Goal: Information Seeking & Learning: Learn about a topic

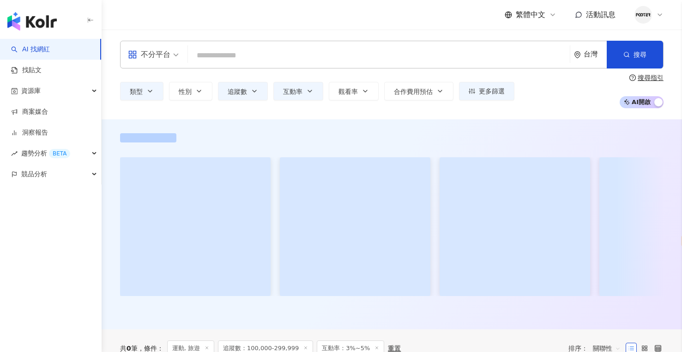
select select "*****"
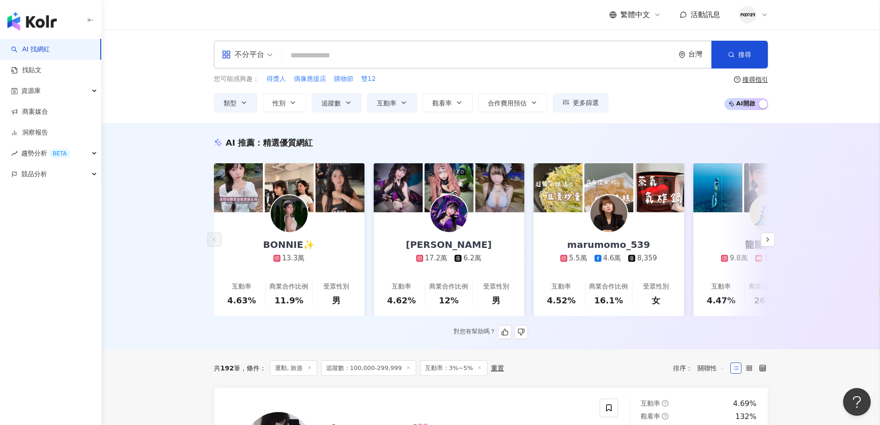
scroll to position [46, 0]
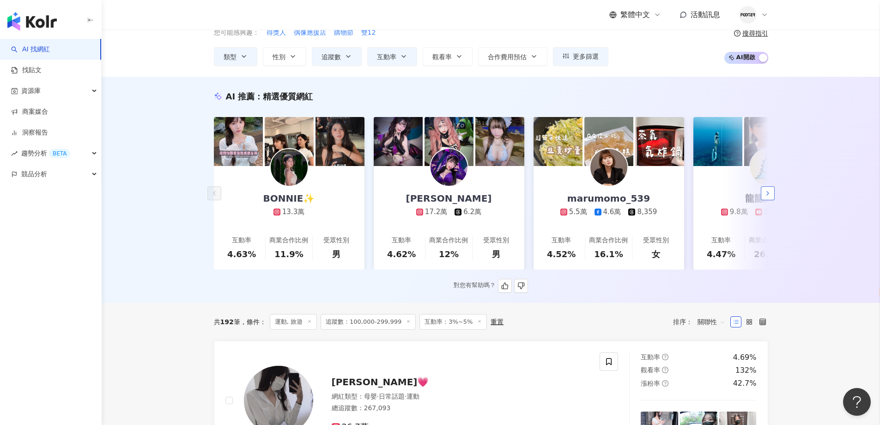
click at [682, 197] on icon "button" at bounding box center [767, 192] width 7 height 7
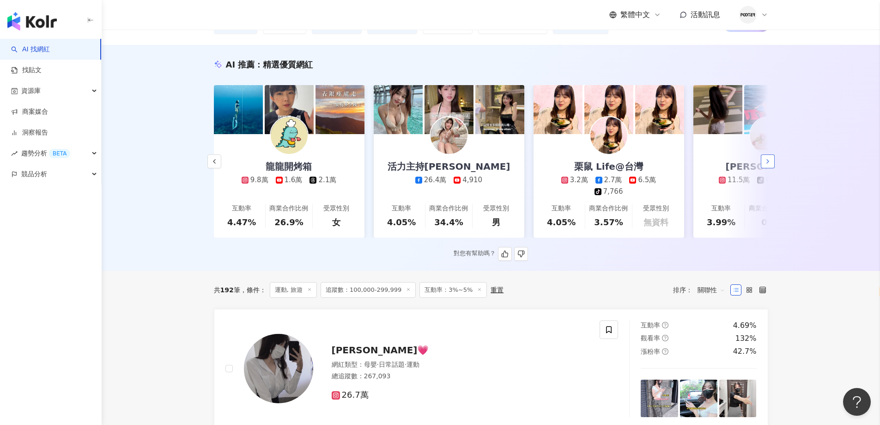
scroll to position [92, 0]
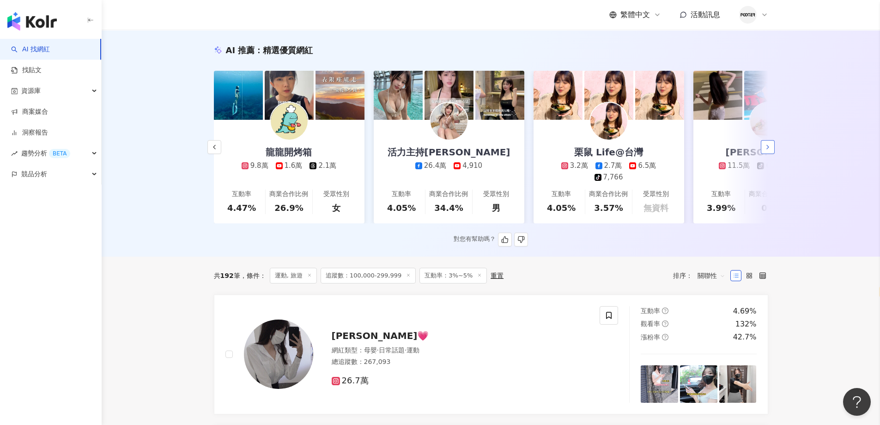
click at [682, 151] on icon "button" at bounding box center [767, 146] width 7 height 7
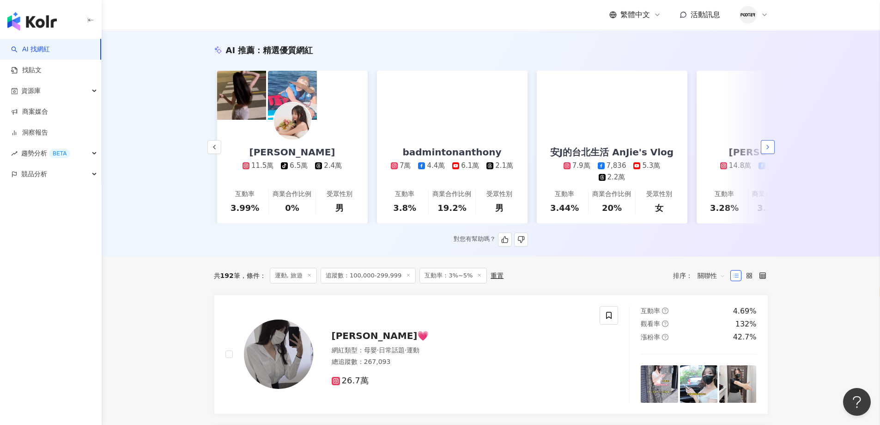
scroll to position [0, 959]
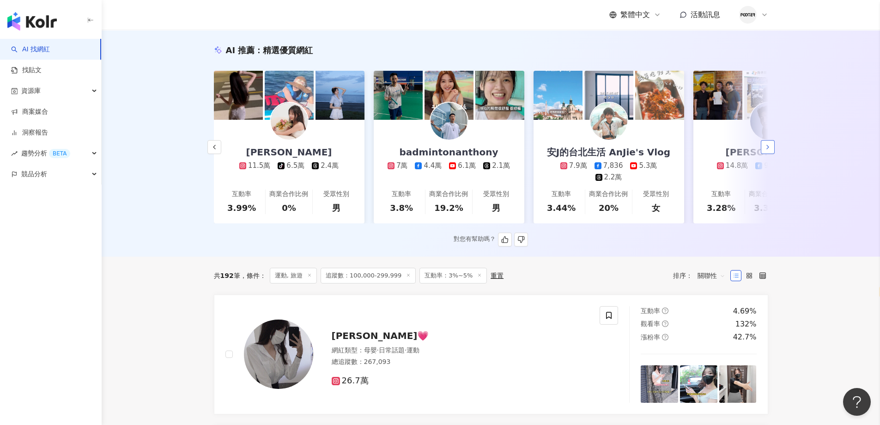
click at [682, 151] on icon "button" at bounding box center [767, 146] width 7 height 7
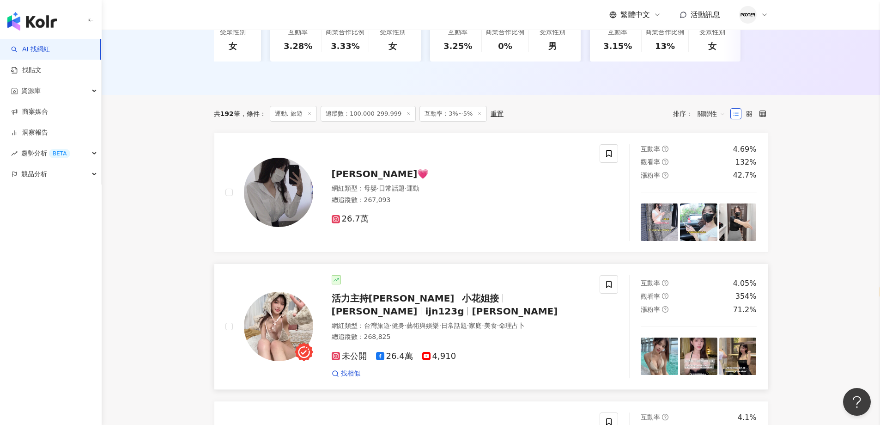
scroll to position [370, 0]
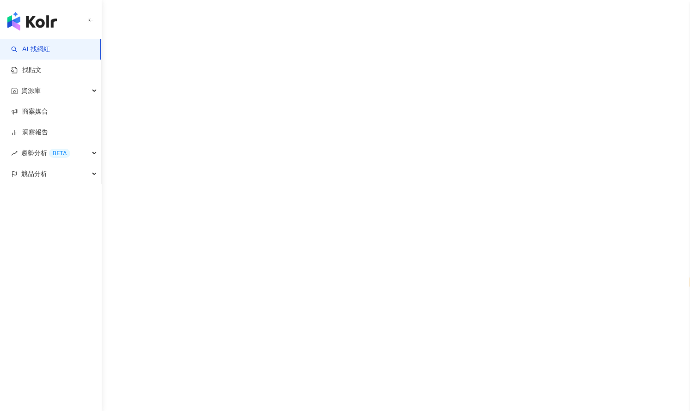
select select "*****"
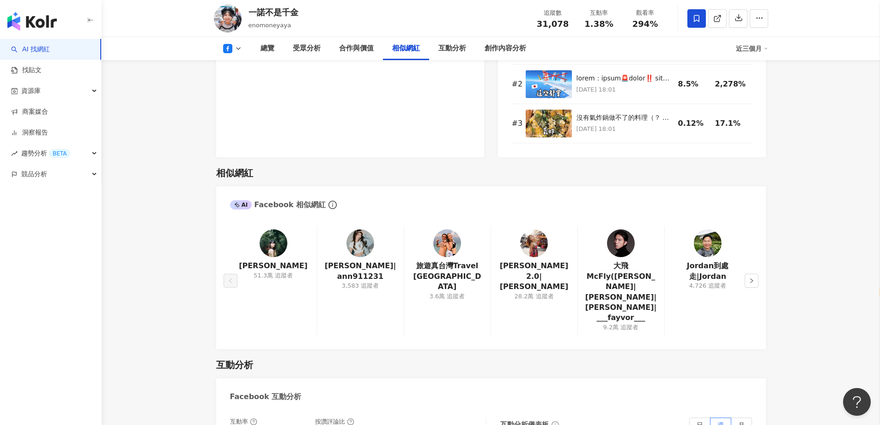
scroll to position [1201, 0]
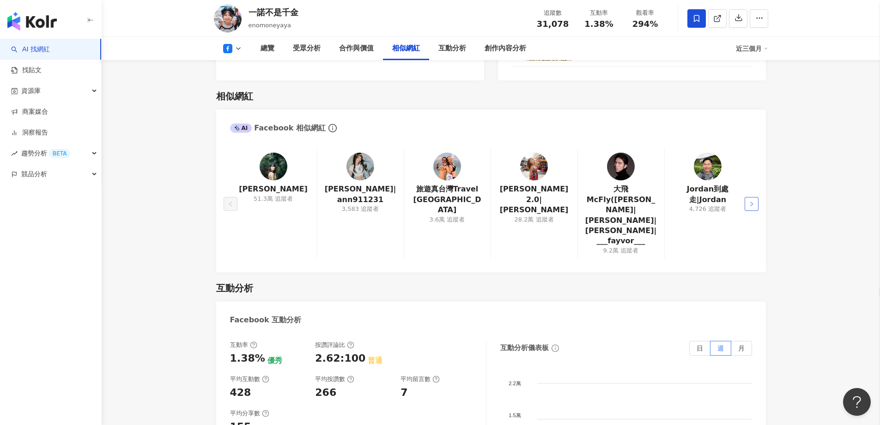
click at [689, 201] on icon "right" at bounding box center [752, 204] width 6 height 6
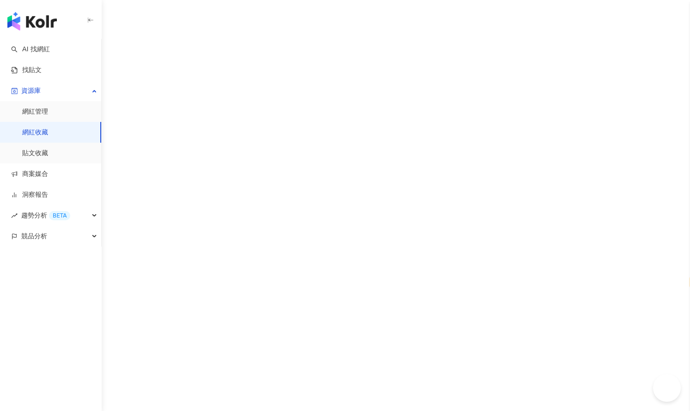
select select "*****"
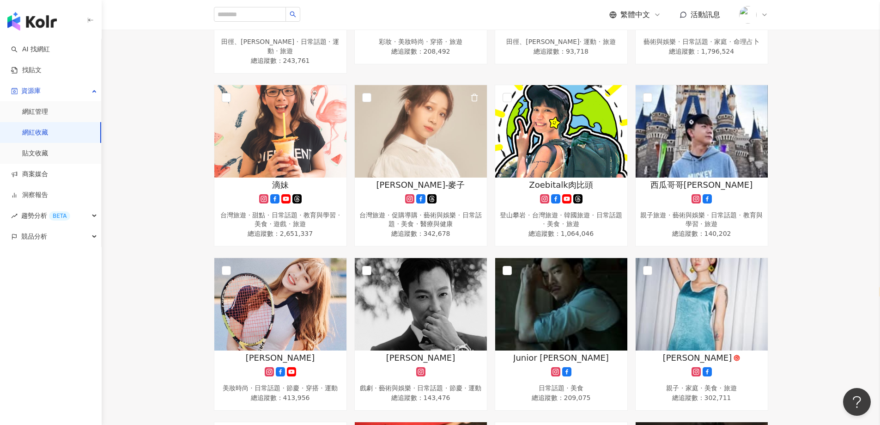
scroll to position [647, 0]
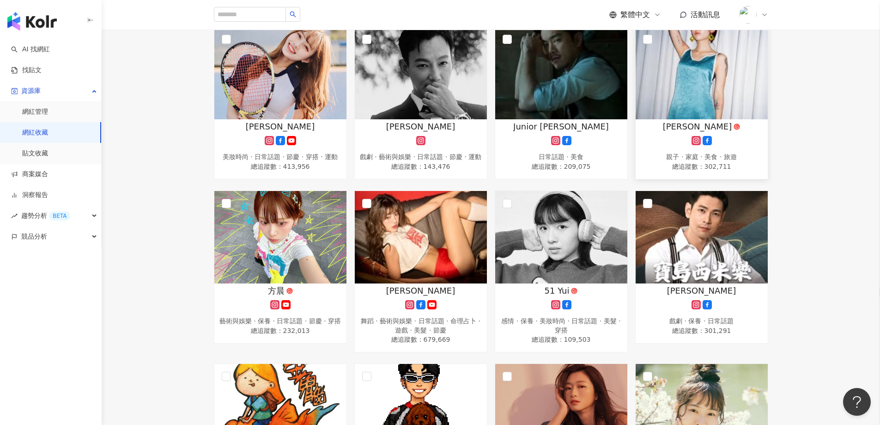
click at [689, 120] on div "台南[PERSON_NAME] 棒球 · 日常話題 · 運動 總追蹤數 ： 863,984 [PERSON_NAME] 日常話題 · 家庭 · 美食 · 運動…" at bounding box center [491, 103] width 778 height 1190
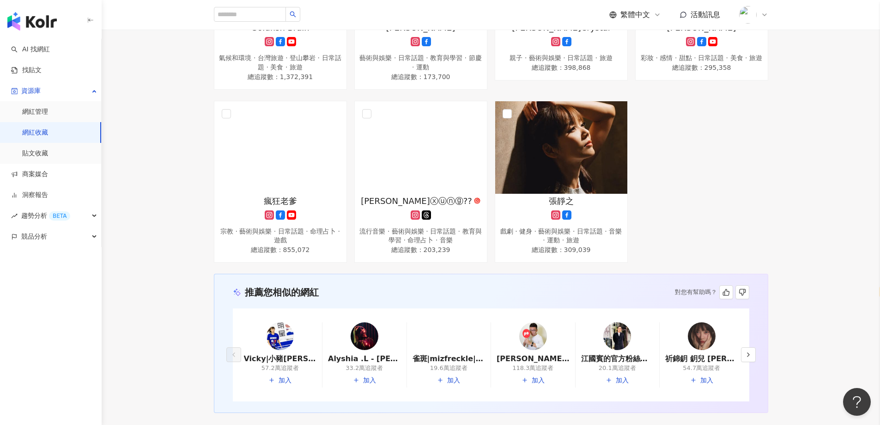
scroll to position [1175, 0]
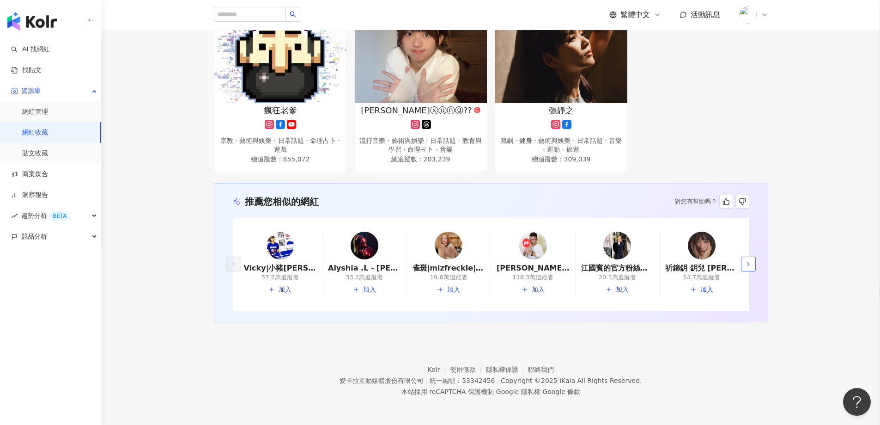
click at [689, 263] on icon "button" at bounding box center [748, 263] width 7 height 7
